Goal: Find specific page/section: Find specific page/section

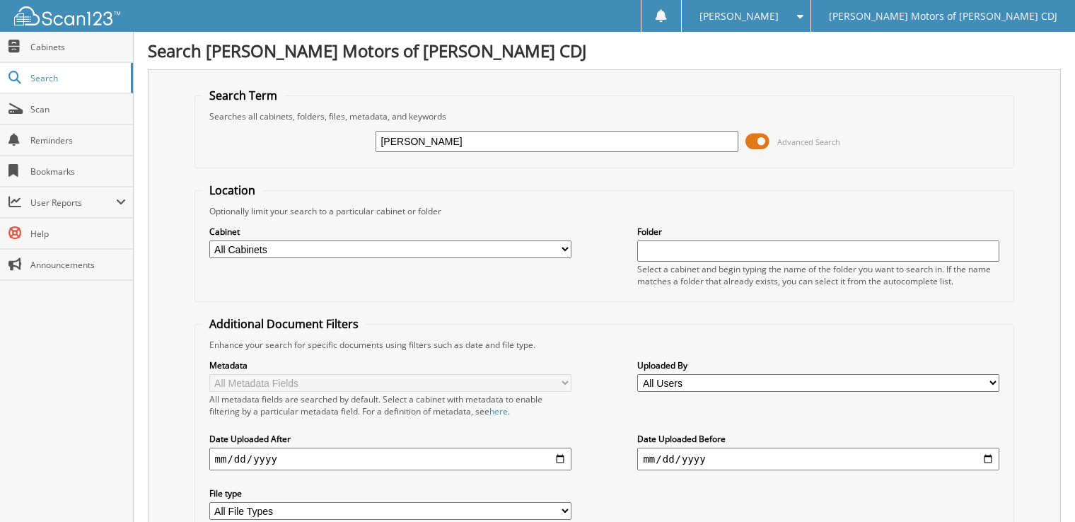
type input "[PERSON_NAME]"
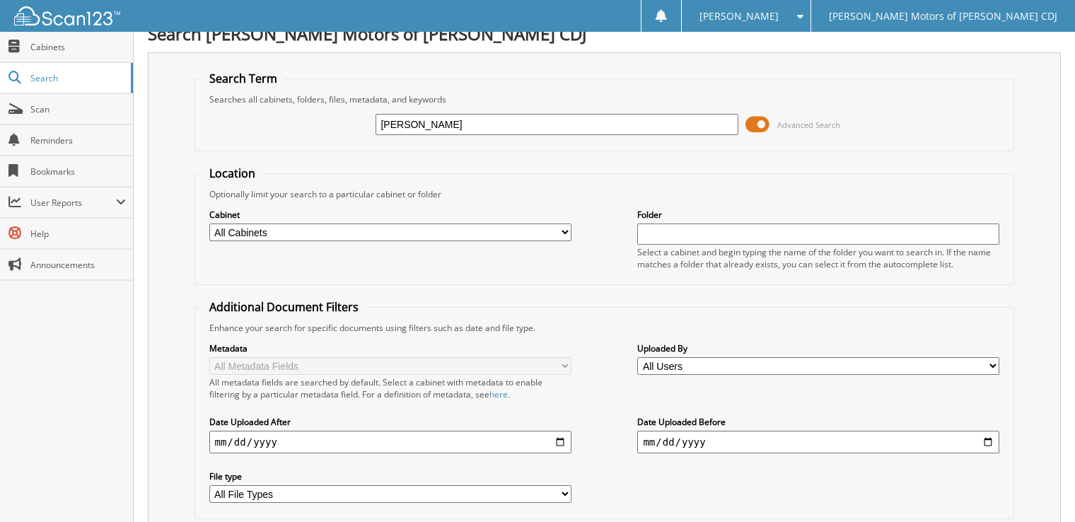
scroll to position [16, 0]
click at [473, 124] on input "[PERSON_NAME]" at bounding box center [557, 125] width 362 height 21
type input "stacy johnson"
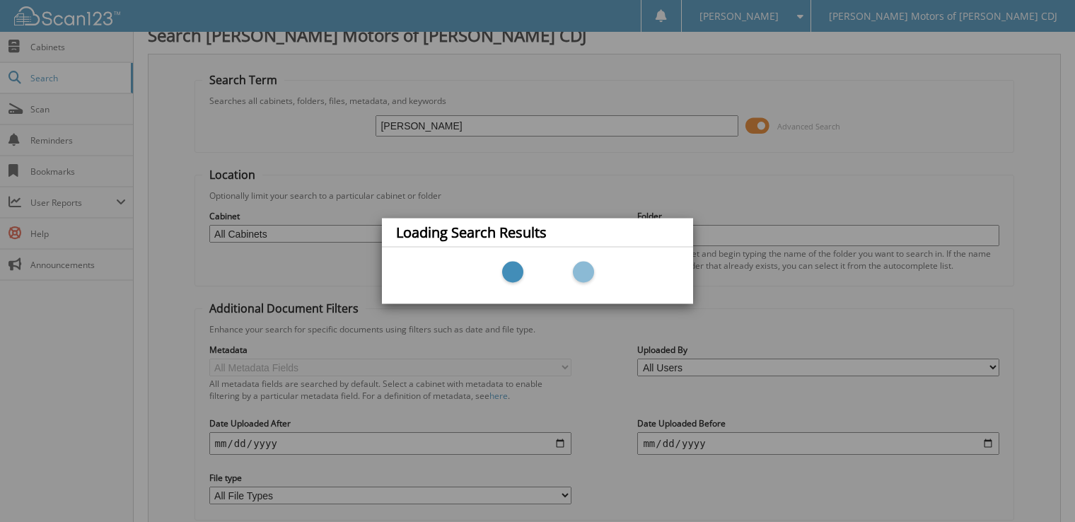
scroll to position [104, 0]
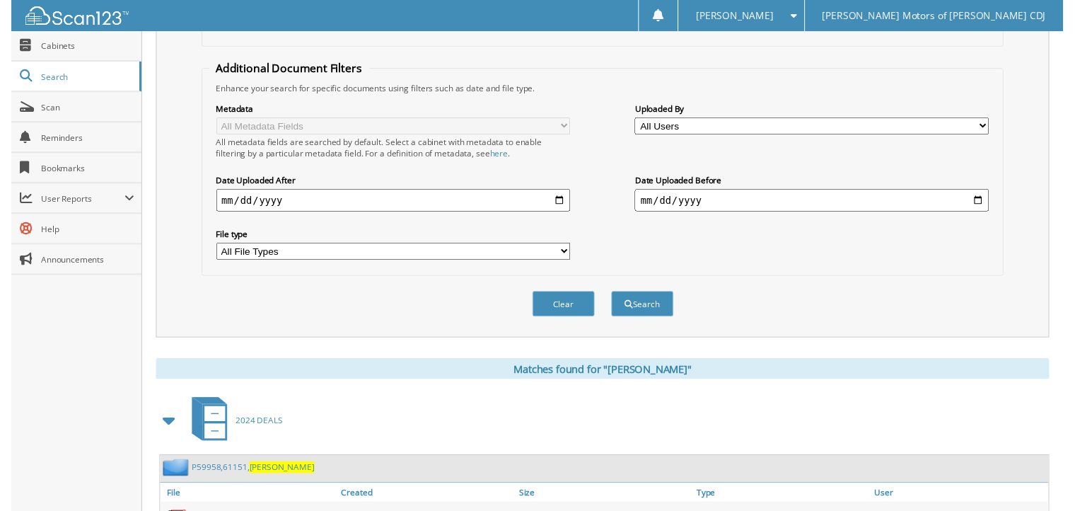
scroll to position [444, 0]
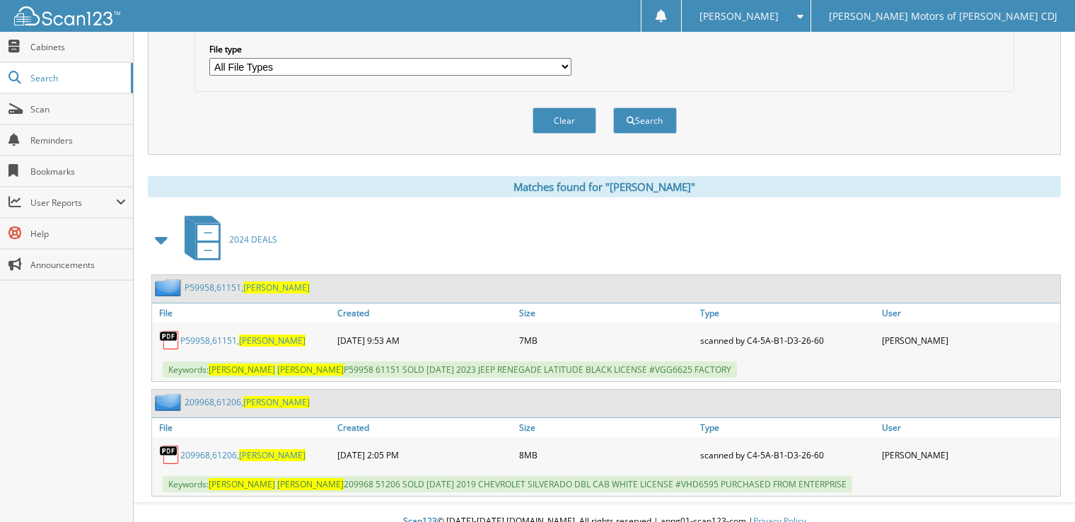
click at [206, 441] on div "209968,61206, [PERSON_NAME]" at bounding box center [243, 455] width 182 height 28
click at [209, 449] on link "209968,61206, [PERSON_NAME]" at bounding box center [242, 455] width 125 height 12
